Goal: Task Accomplishment & Management: Use online tool/utility

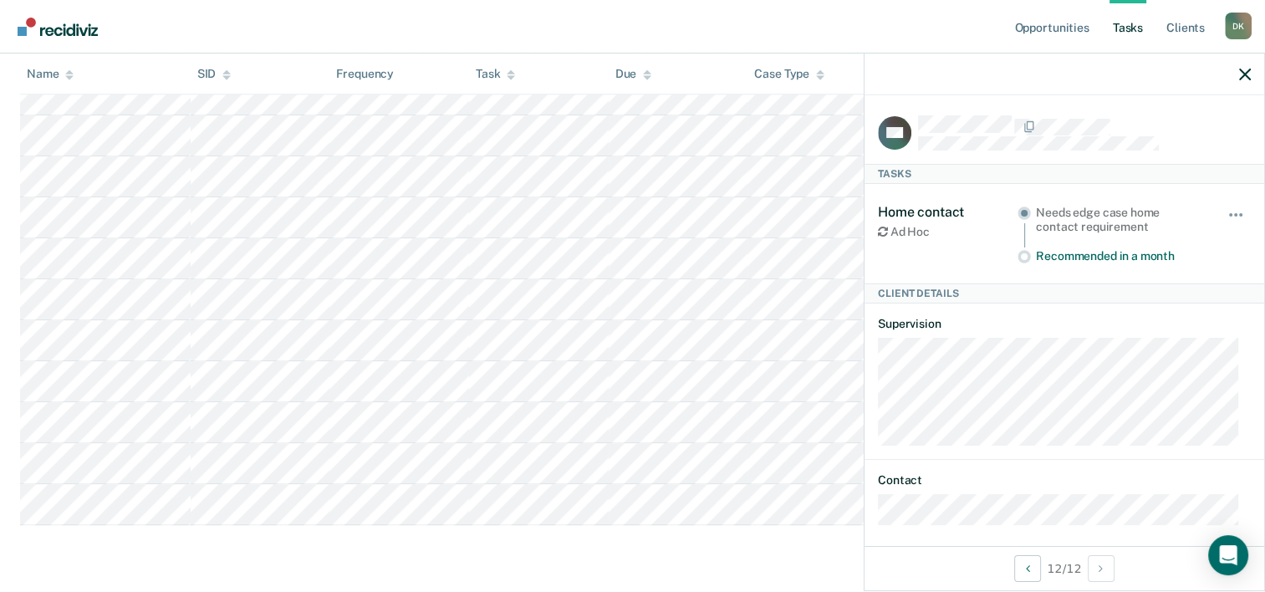
scroll to position [9, 0]
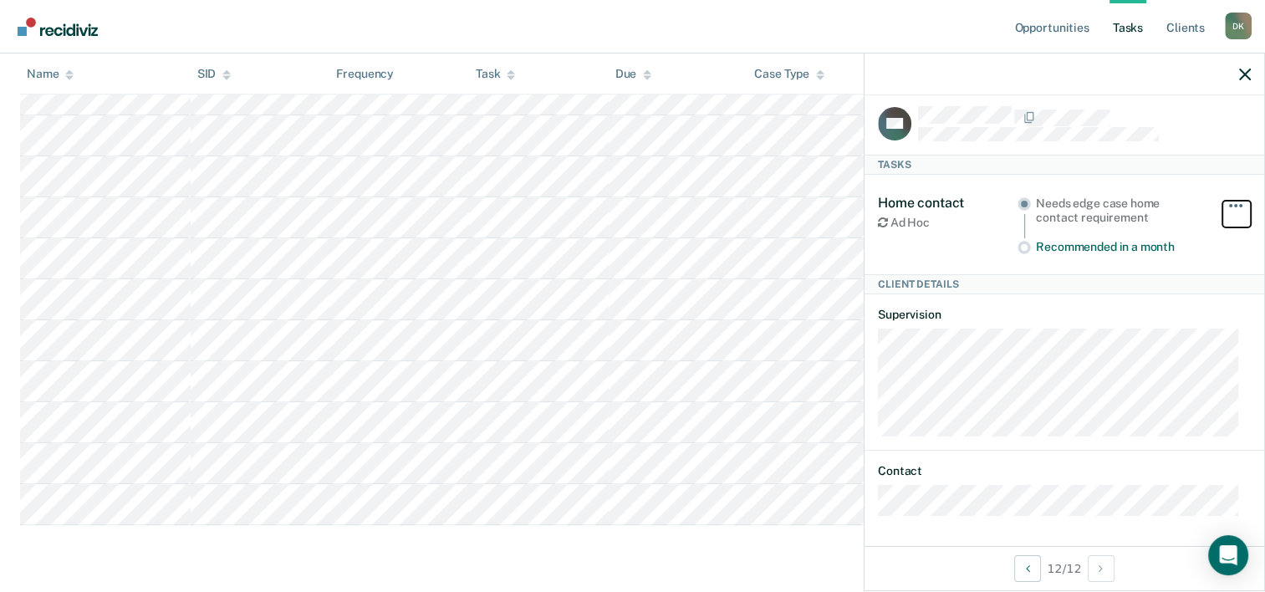
click at [1234, 204] on span "button" at bounding box center [1235, 205] width 3 height 3
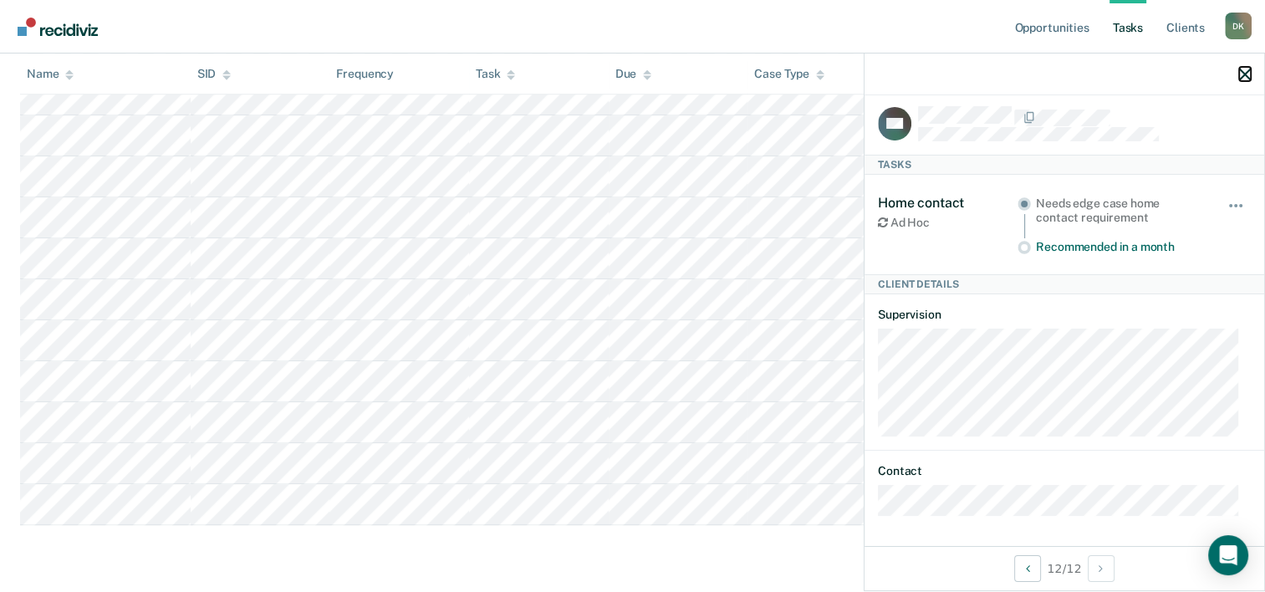
click at [1248, 80] on icon "button" at bounding box center [1245, 75] width 12 height 12
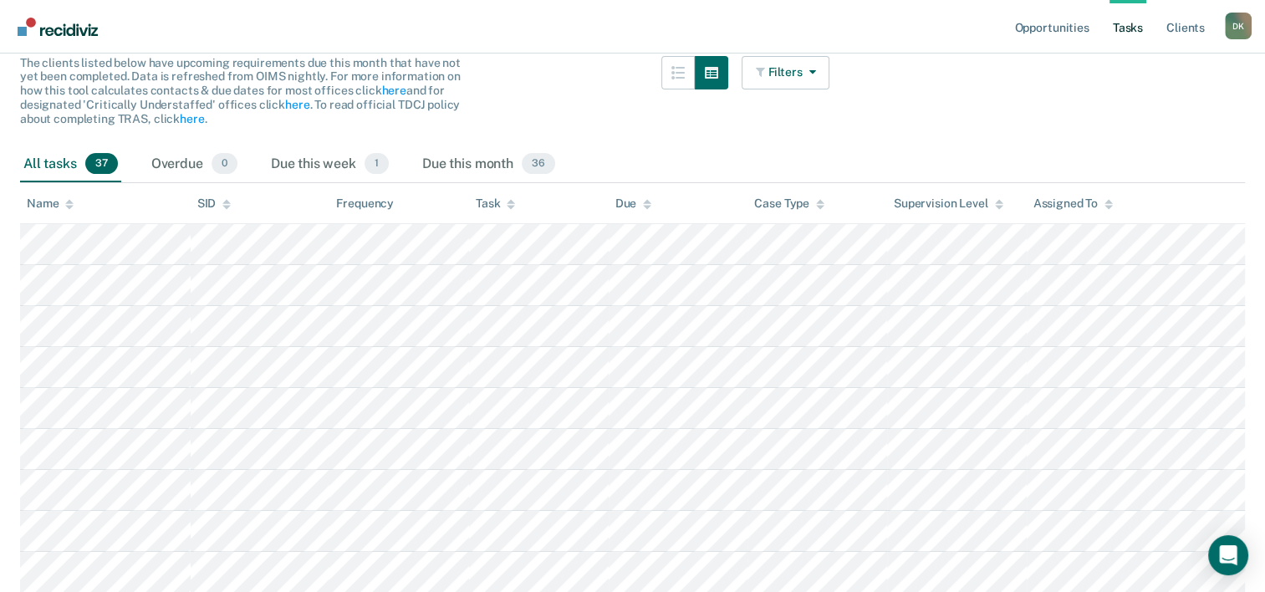
scroll to position [0, 0]
